Goal: Transaction & Acquisition: Book appointment/travel/reservation

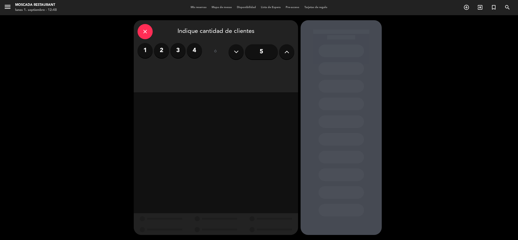
click at [160, 55] on label "2" at bounding box center [161, 50] width 15 height 15
click at [274, 68] on div "Cena" at bounding box center [275, 69] width 38 height 10
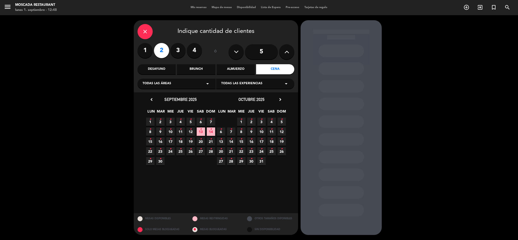
click at [191, 122] on icon "•" at bounding box center [191, 119] width 2 height 8
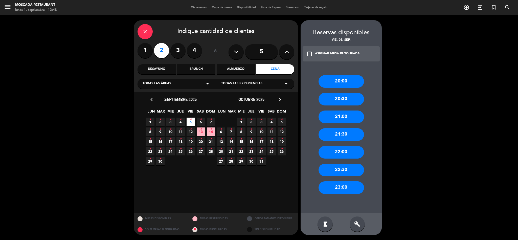
click at [346, 149] on div "22:00" at bounding box center [342, 152] width 46 height 13
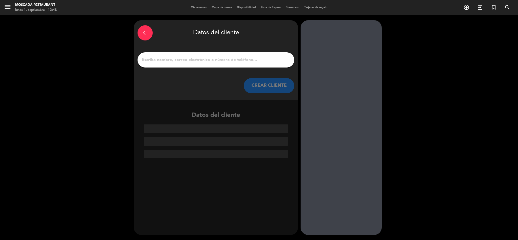
click at [181, 63] on input "1" at bounding box center [215, 59] width 149 height 7
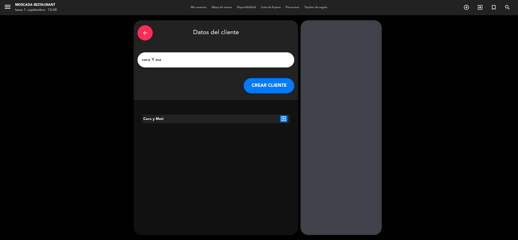
type input "caro Y ma"
click at [283, 120] on icon "exit_to_app" at bounding box center [283, 119] width 7 height 7
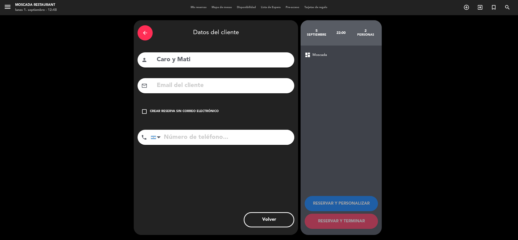
click at [156, 108] on div "check_box_outline_blank Crear reserva sin correo electrónico" at bounding box center [216, 111] width 157 height 15
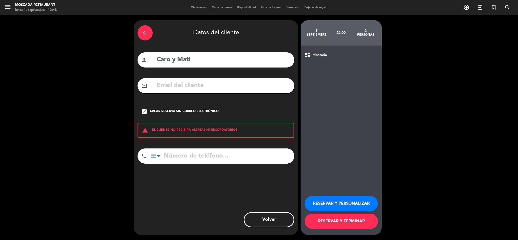
click at [358, 204] on button "RESERVAR Y PERSONALIZAR" at bounding box center [341, 203] width 73 height 15
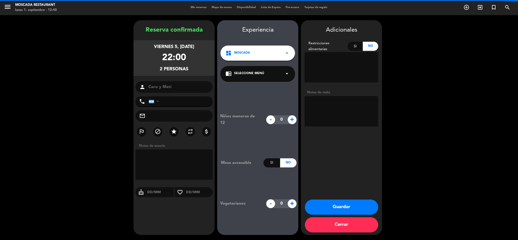
click at [150, 155] on textarea at bounding box center [174, 164] width 77 height 30
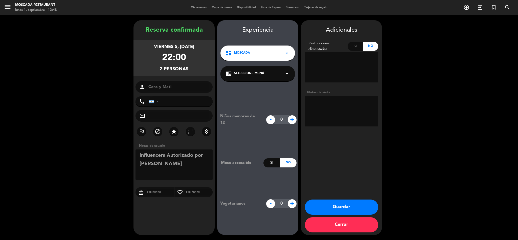
type textarea "Influencers Autorizado por [PERSON_NAME]"
click at [350, 209] on button "Guardar" at bounding box center [341, 206] width 73 height 15
